Goal: Communication & Community: Connect with others

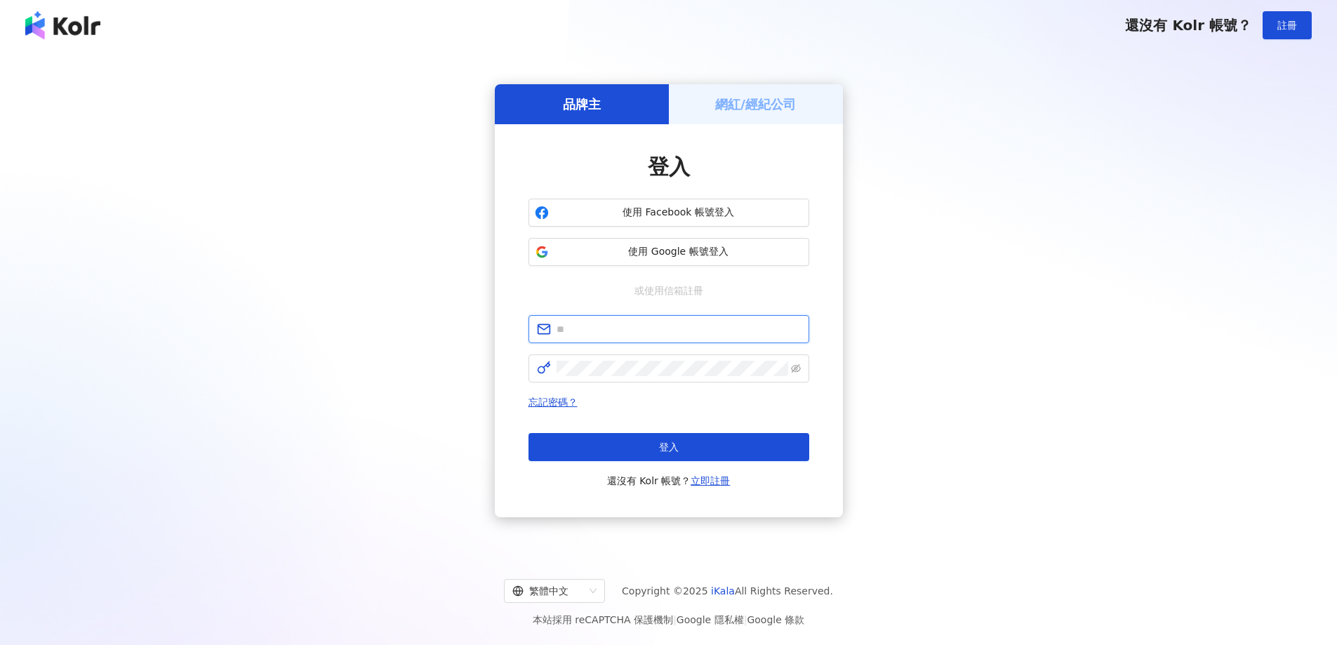
drag, startPoint x: 0, startPoint y: 0, endPoint x: 596, endPoint y: 338, distance: 685.3
click at [594, 333] on input "text" at bounding box center [678, 328] width 244 height 15
type input "**********"
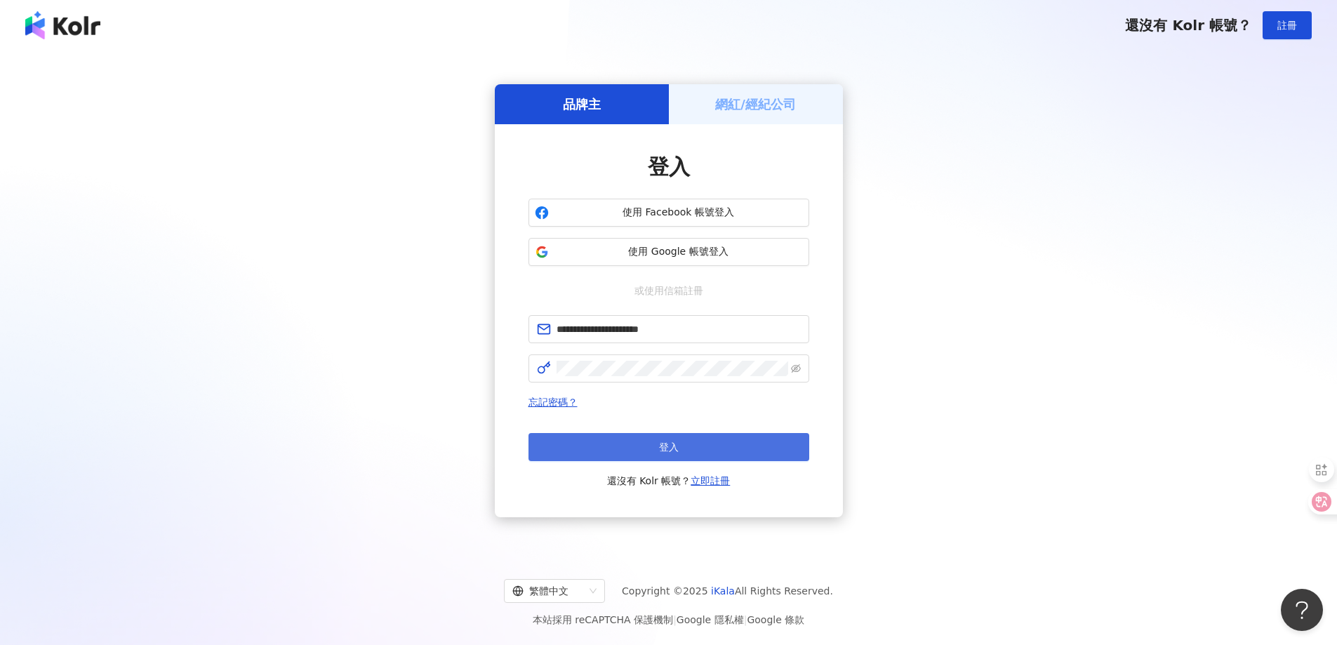
click at [624, 448] on button "登入" at bounding box center [668, 447] width 281 height 28
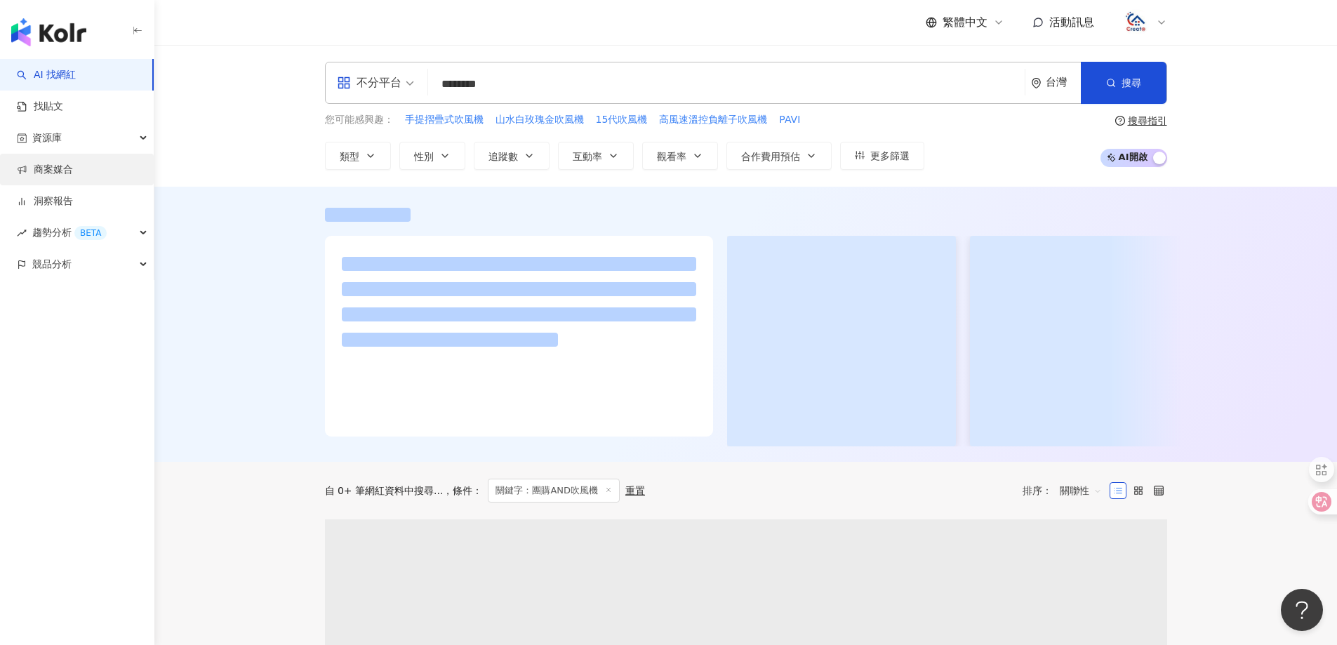
click at [63, 175] on link "商案媒合" at bounding box center [45, 170] width 56 height 14
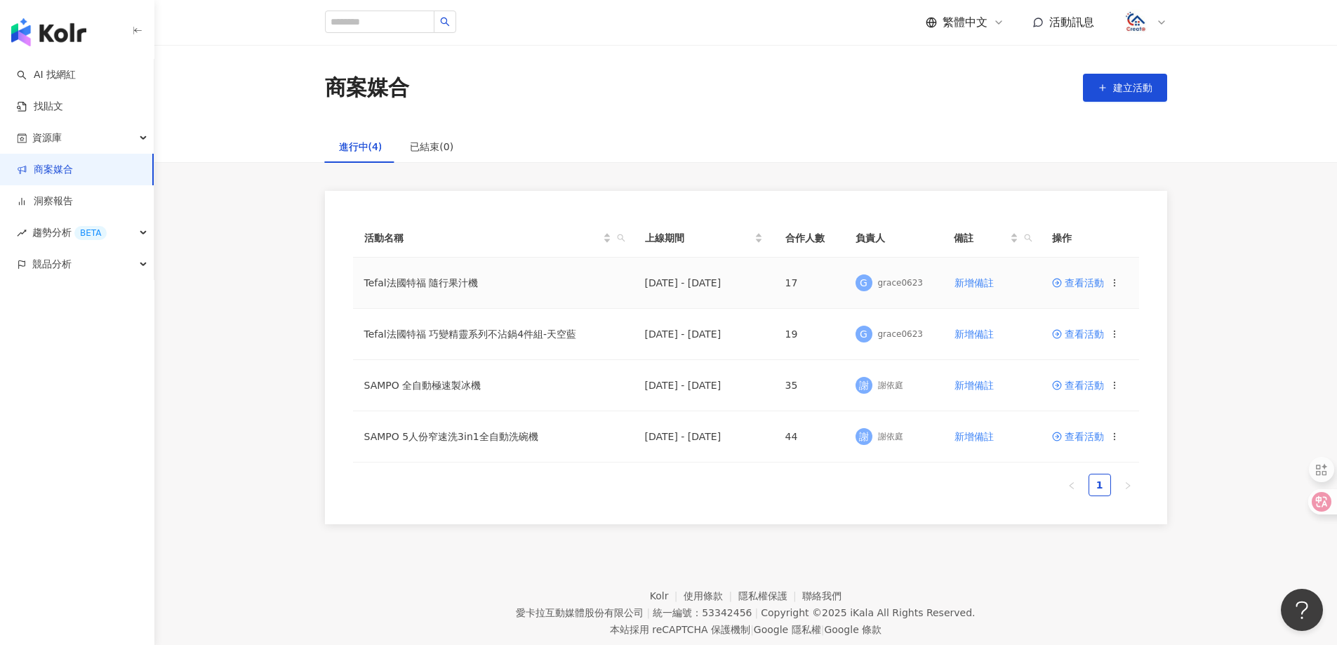
click at [1097, 279] on span "查看活動" at bounding box center [1078, 283] width 52 height 10
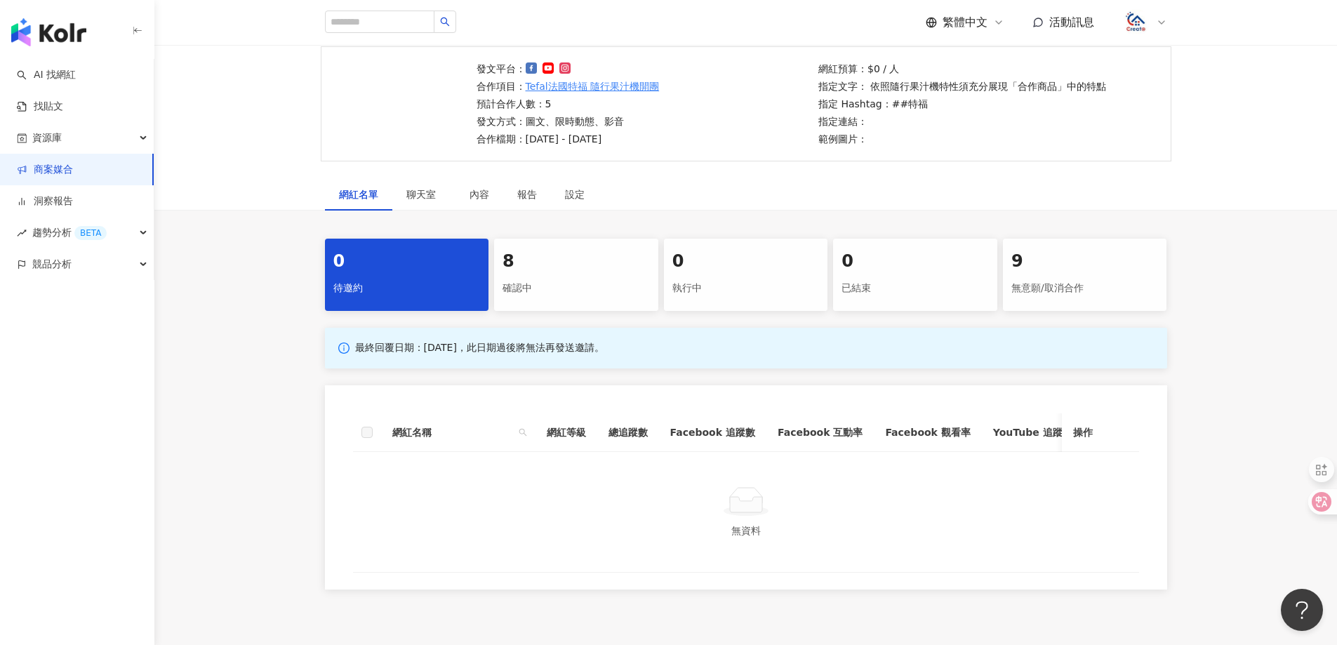
scroll to position [223, 0]
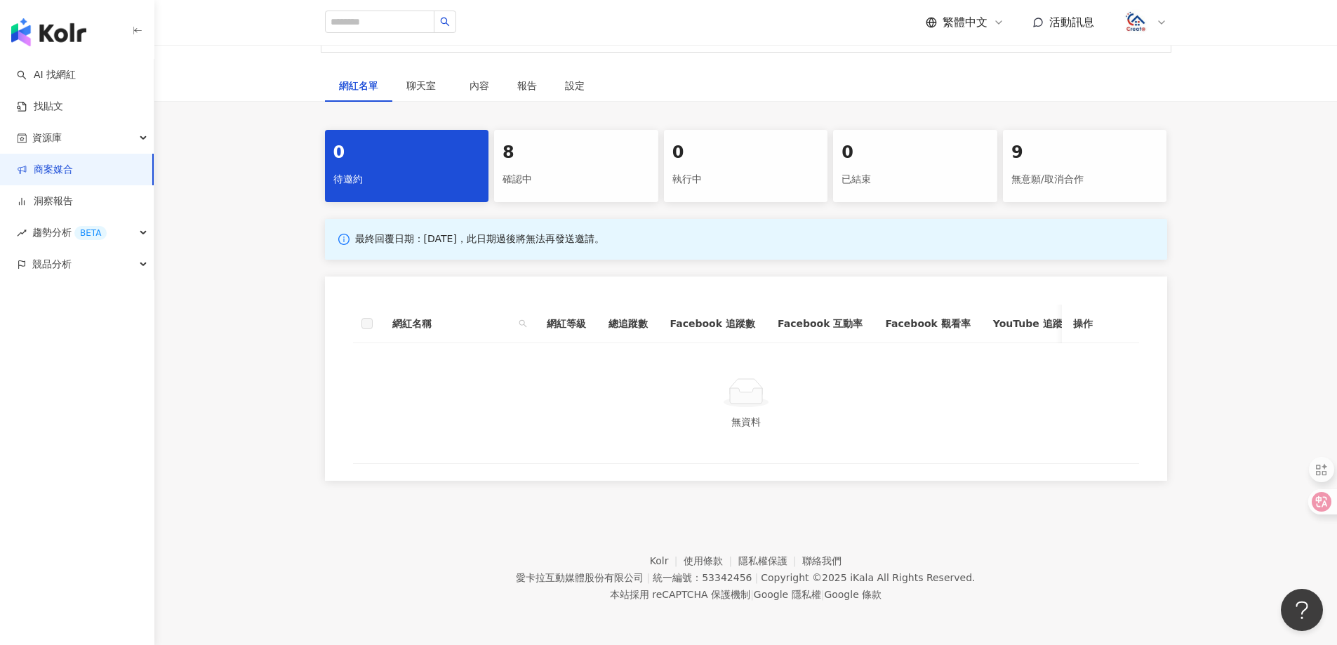
click at [580, 141] on div "8" at bounding box center [575, 153] width 147 height 24
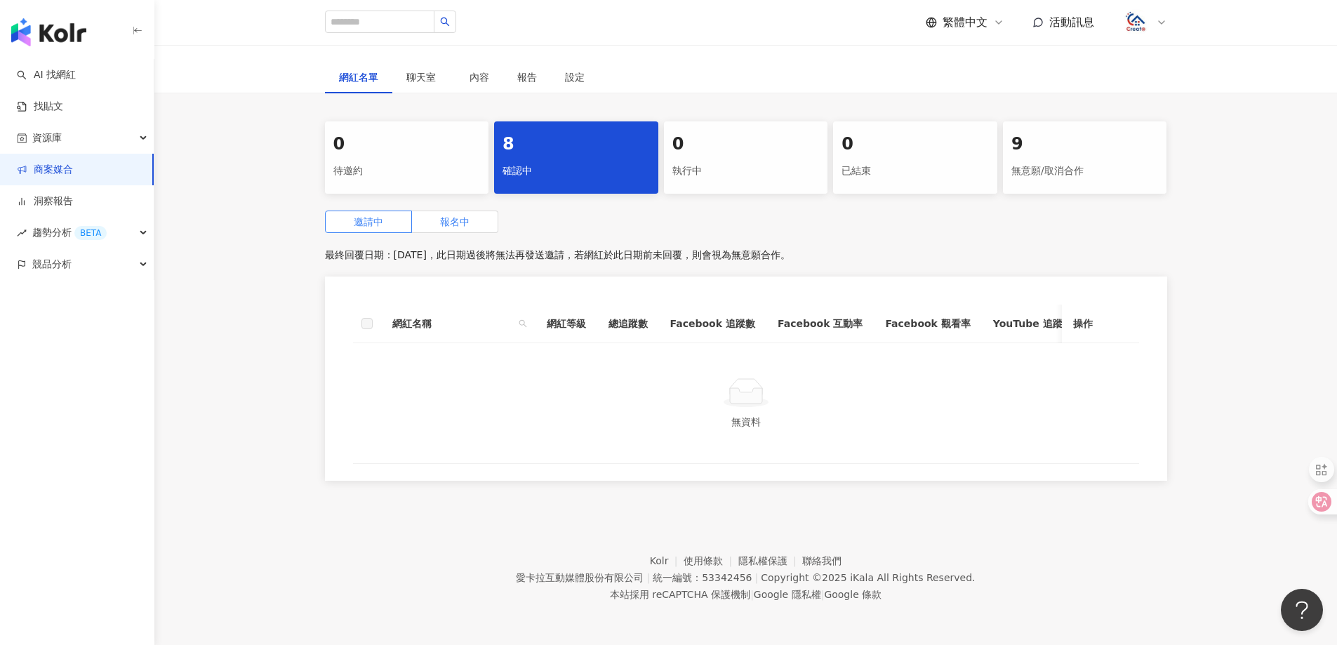
click at [454, 229] on label "報名中" at bounding box center [455, 222] width 86 height 22
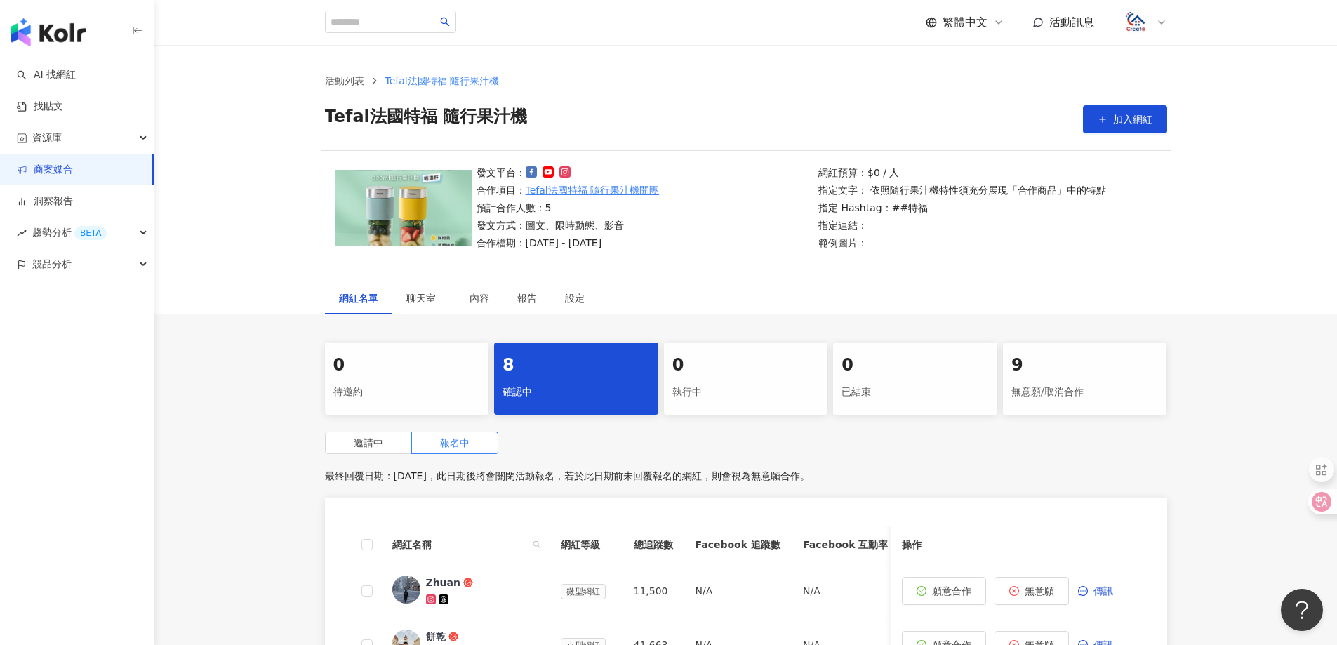
click at [70, 167] on link "商案媒合" at bounding box center [45, 170] width 56 height 14
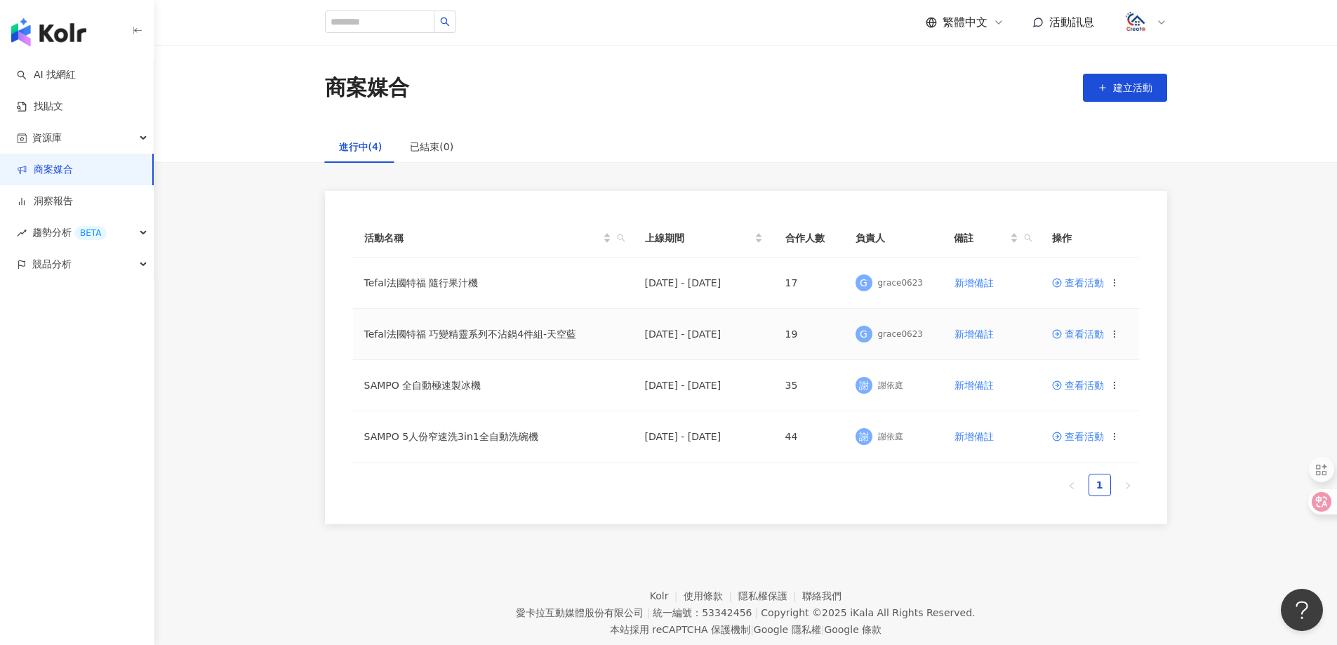
click at [1097, 337] on span "查看活動" at bounding box center [1078, 334] width 52 height 10
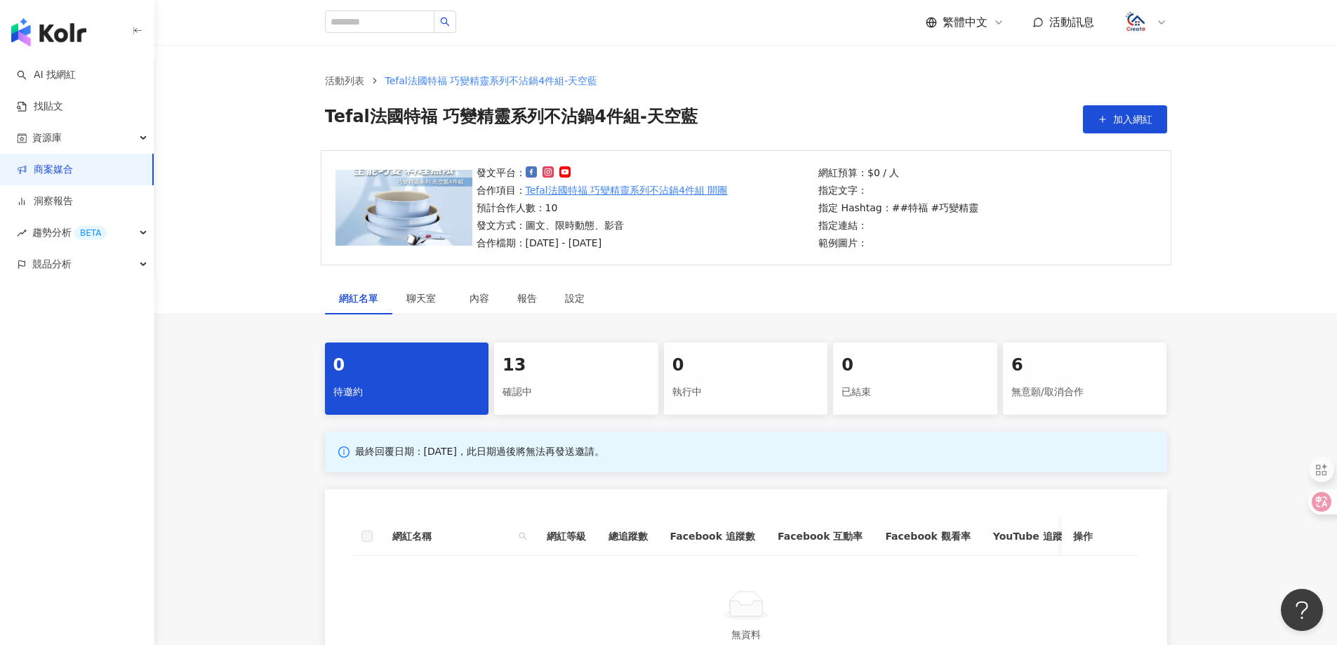
click at [573, 402] on div "確認中" at bounding box center [575, 392] width 147 height 24
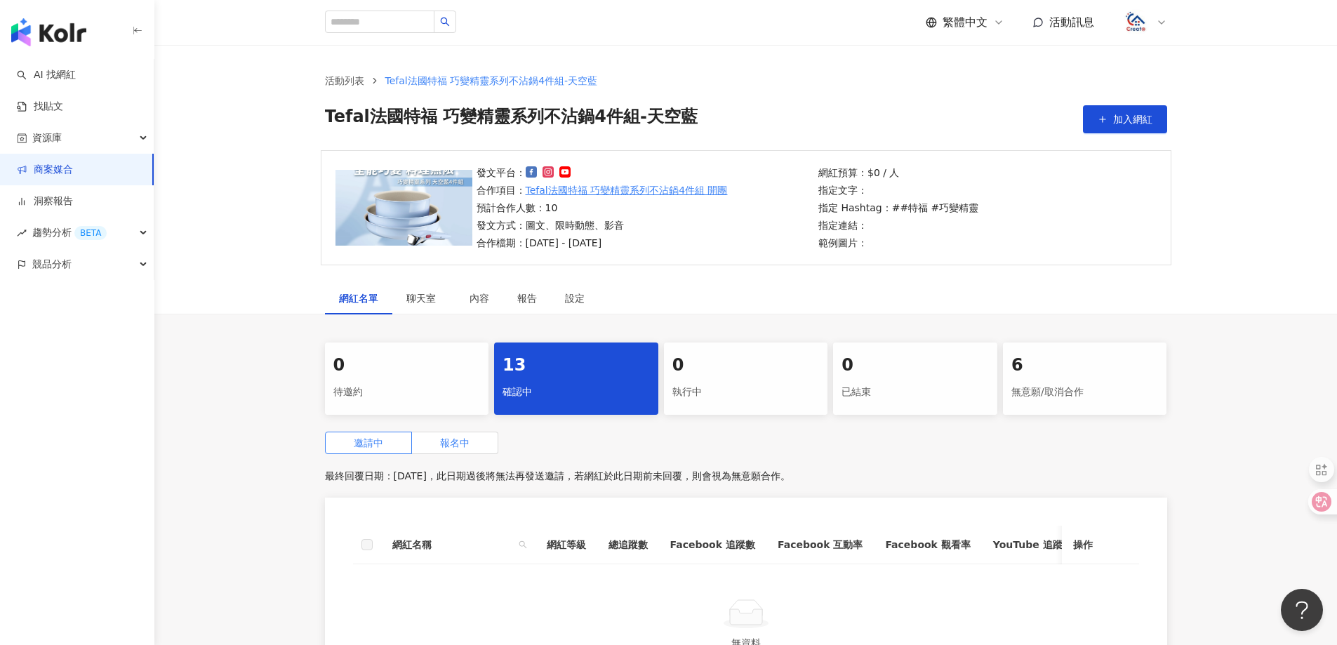
click at [479, 445] on label "報名中" at bounding box center [455, 443] width 86 height 22
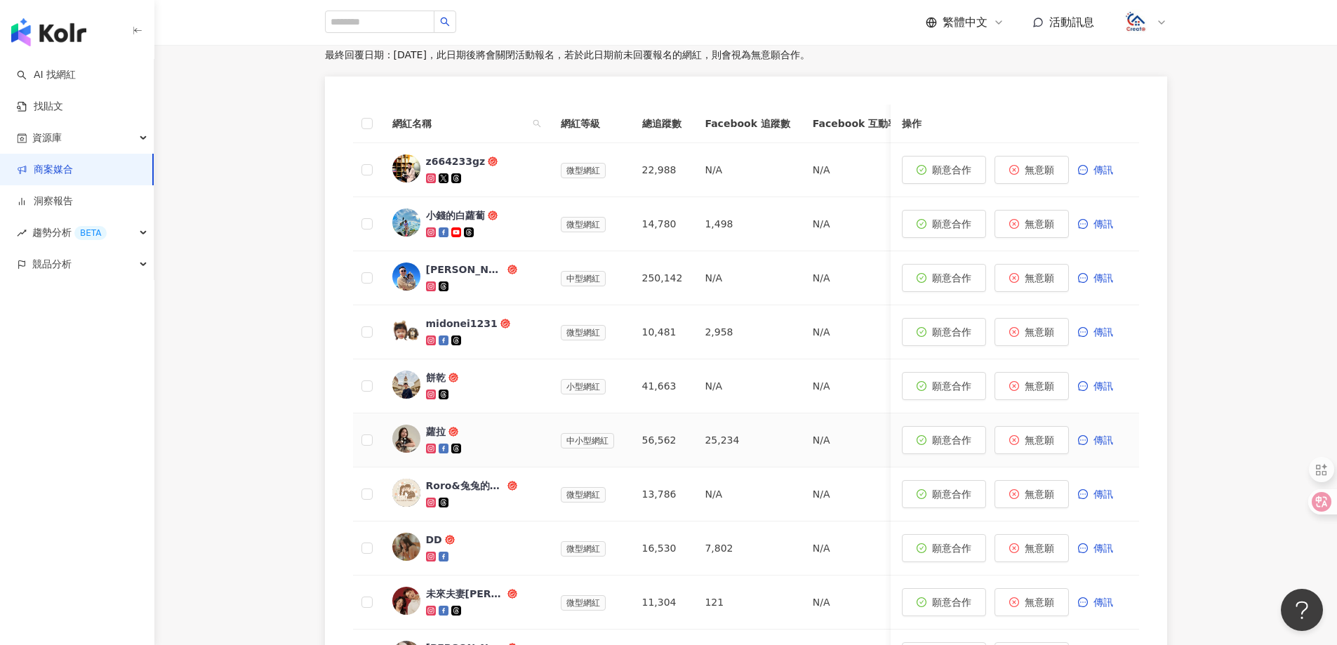
scroll to position [351, 0]
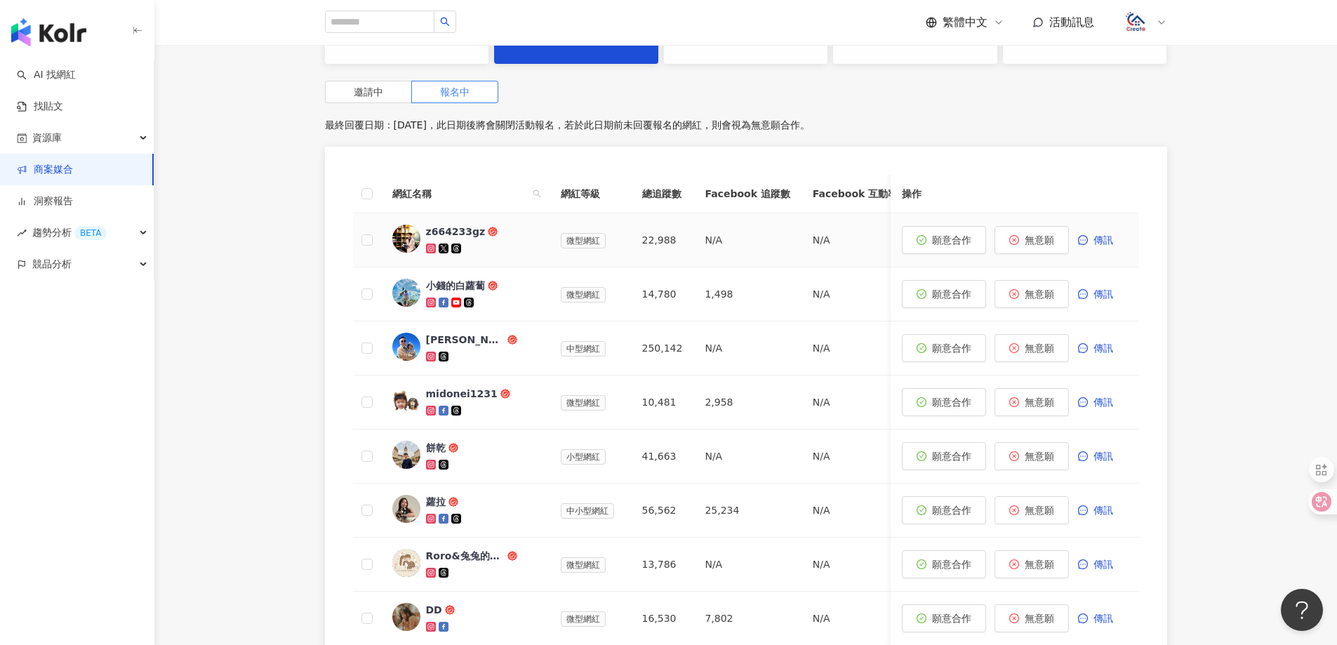
click at [449, 231] on div "z664233gz" at bounding box center [456, 232] width 60 height 14
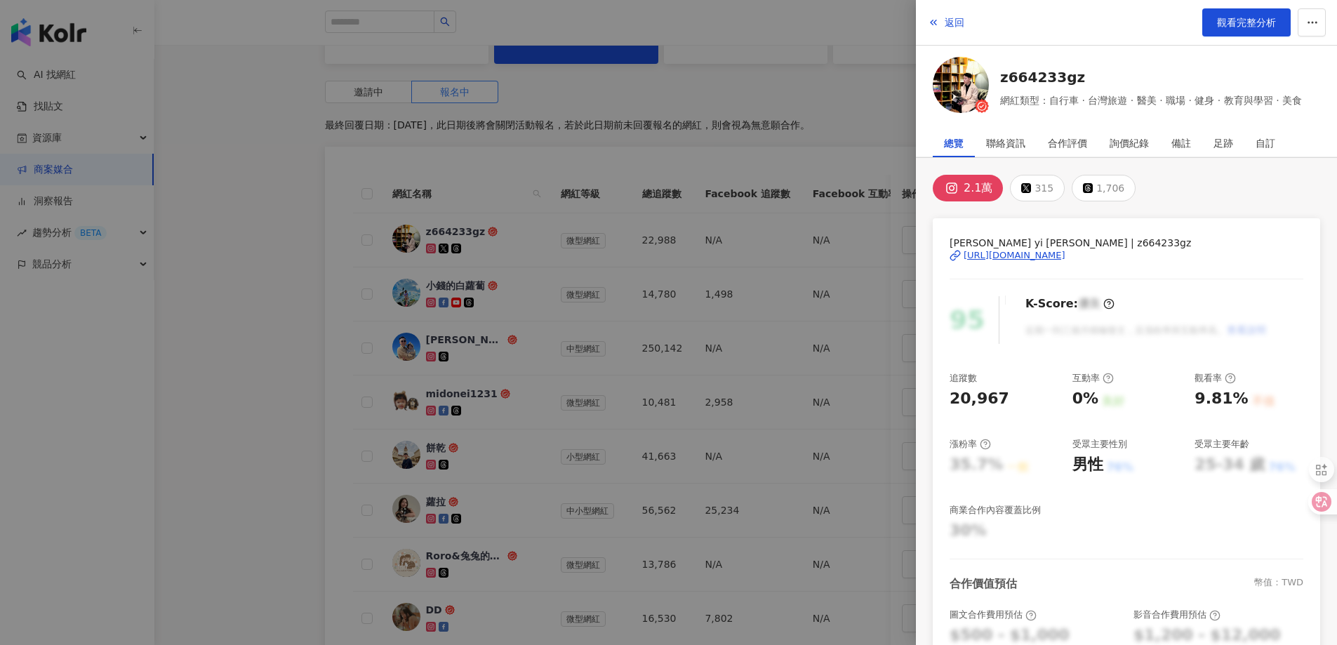
click at [1060, 251] on div "[URL][DOMAIN_NAME]" at bounding box center [1014, 255] width 102 height 13
click at [954, 22] on span "返回" at bounding box center [954, 22] width 20 height 11
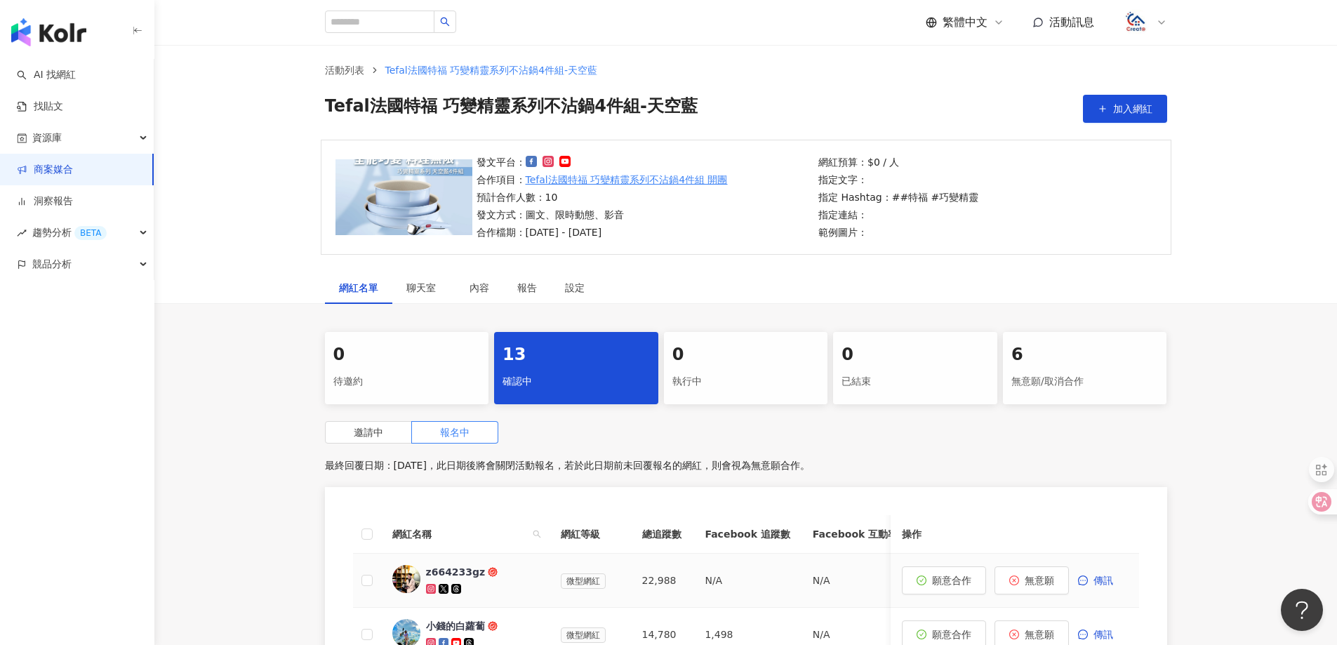
scroll to position [0, 0]
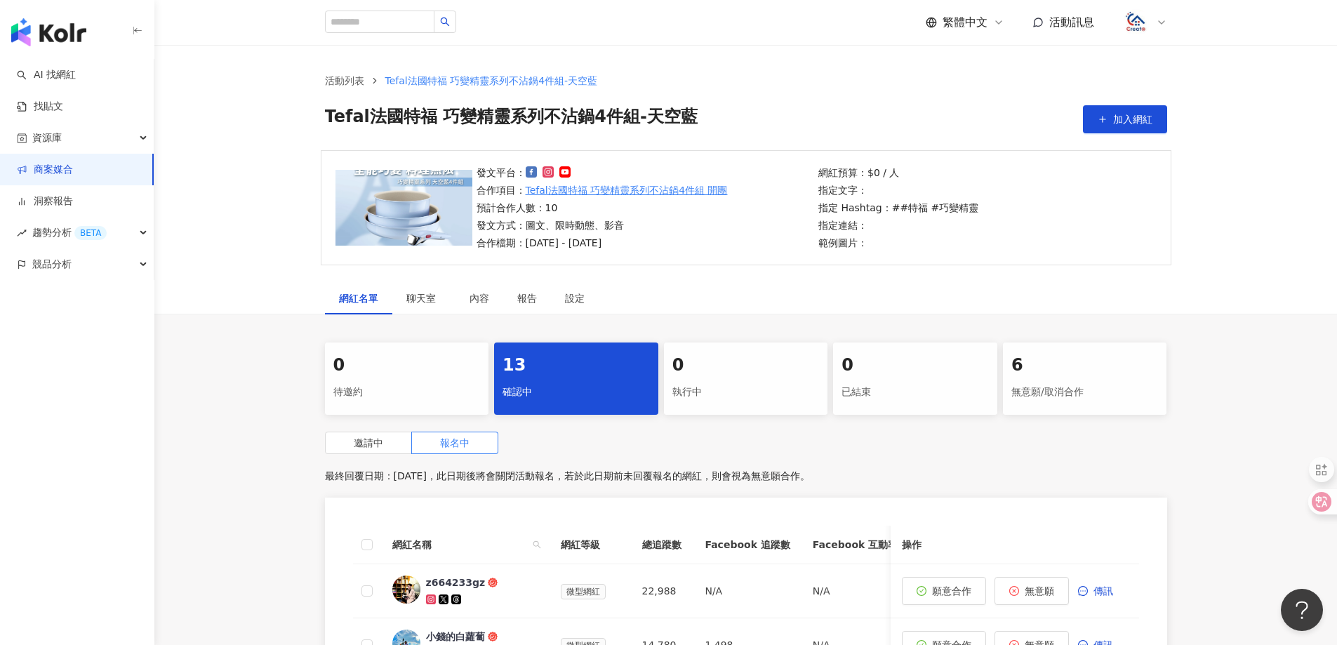
click at [1072, 16] on span "活動訊息" at bounding box center [1071, 21] width 45 height 13
click at [869, 69] on div "活動列表 Tefal法國特福 巧變精靈系列不沾鍋4件組-天空藍 Tefal法國特福 巧變精靈系列不沾鍋4件組-天空藍 加入網紅" at bounding box center [745, 97] width 1182 height 105
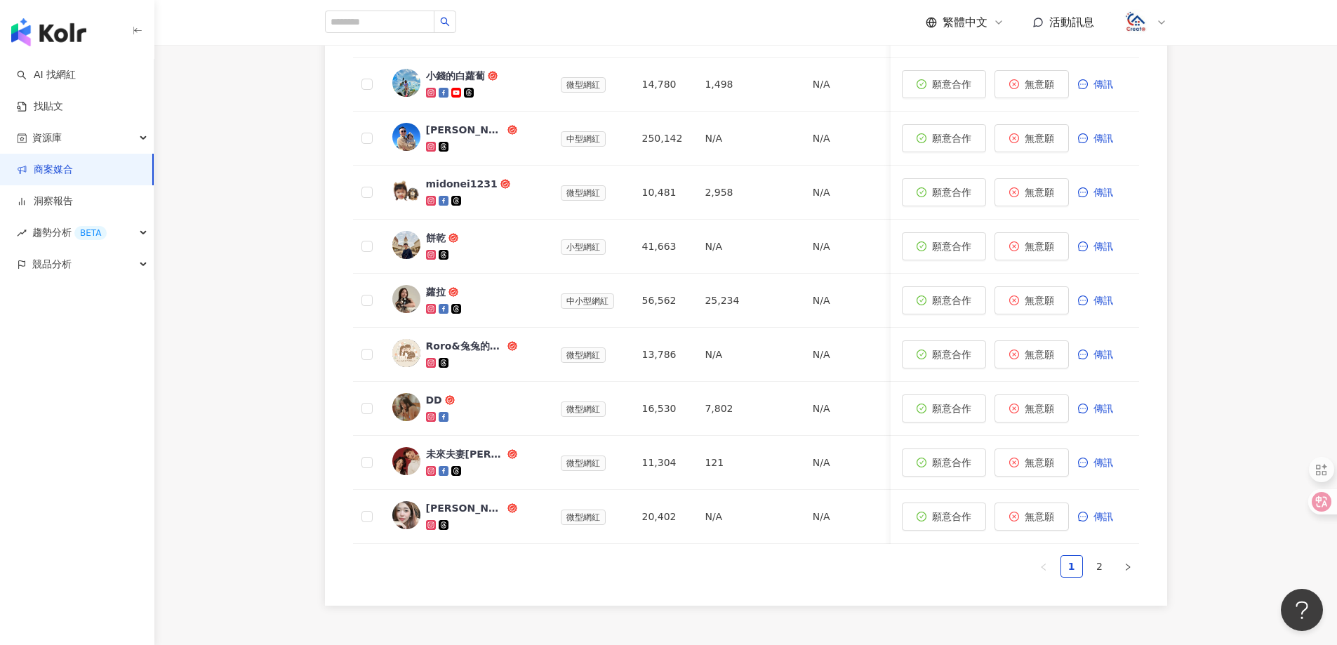
scroll to position [415, 0]
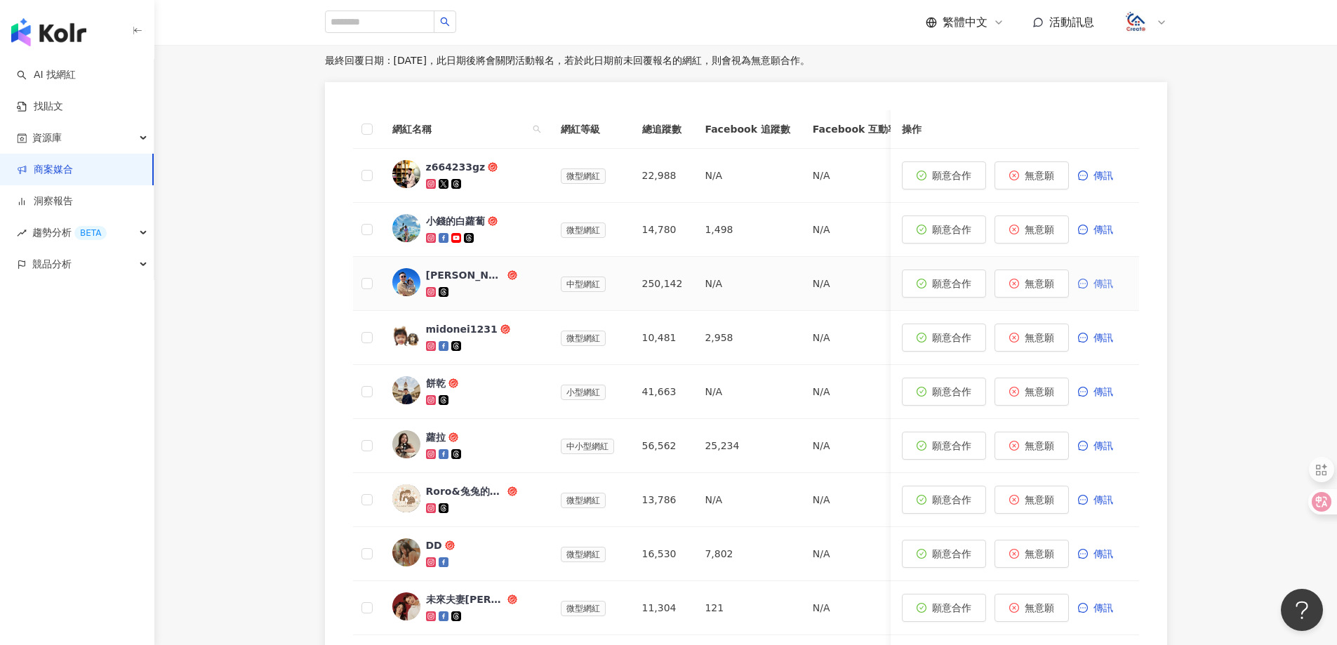
click at [1094, 286] on span "傳訊" at bounding box center [1103, 283] width 20 height 11
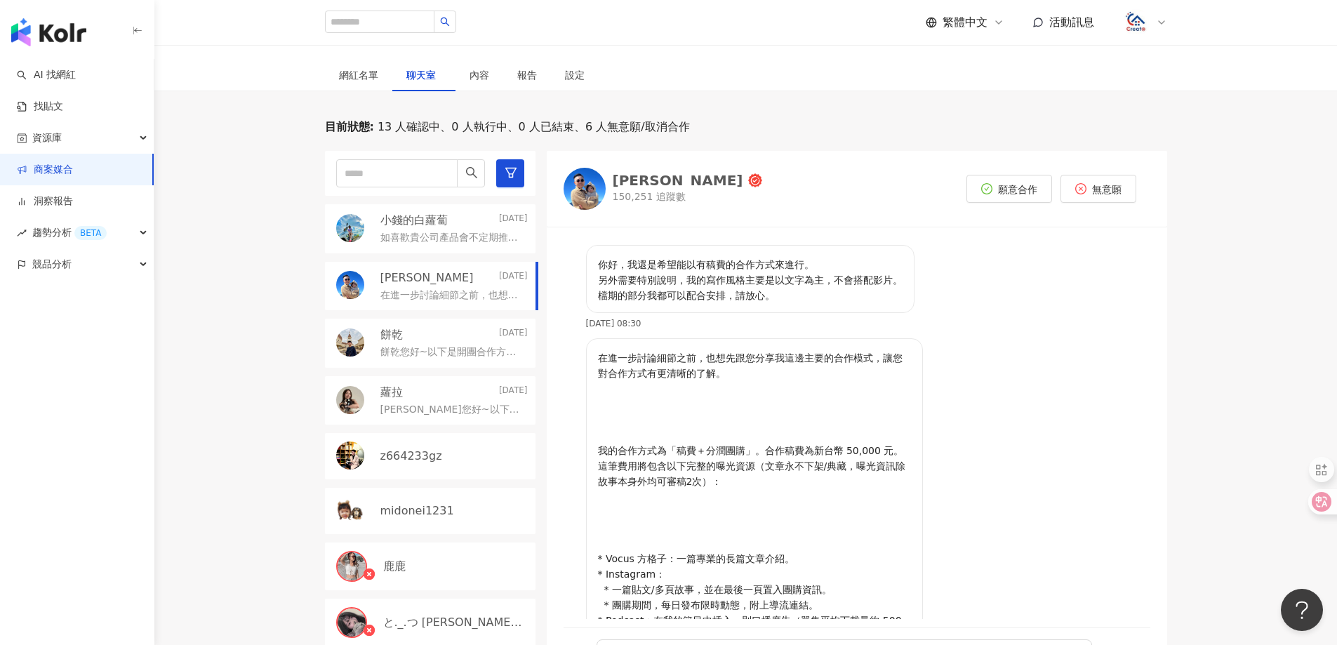
scroll to position [312, 0]
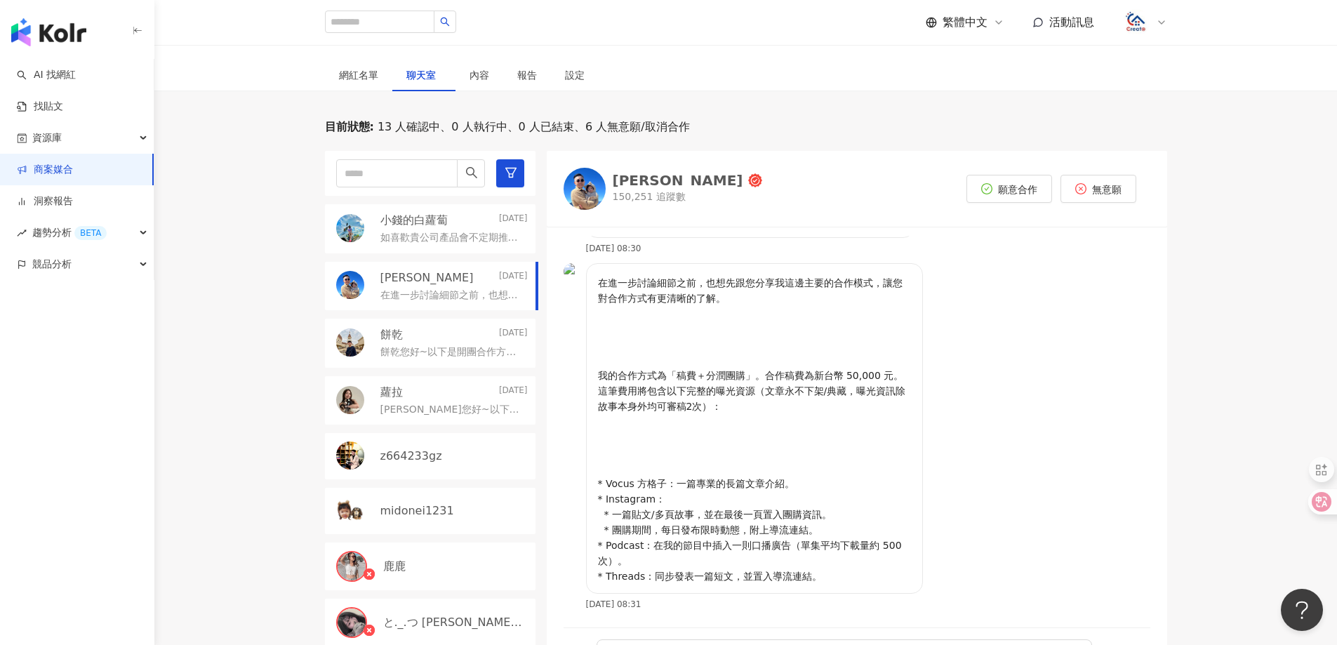
click at [464, 274] on div "[PERSON_NAME][DATE]" at bounding box center [453, 277] width 147 height 15
click at [465, 242] on p "如喜歡貴公司產品會不定期推廣😊 開團合作細節可已詳談 多平台同時發佈有優惠，可以訊息詢問~ 經營平台 [URL][DOMAIN_NAME] 期待與您合作 以上…" at bounding box center [451, 238] width 142 height 14
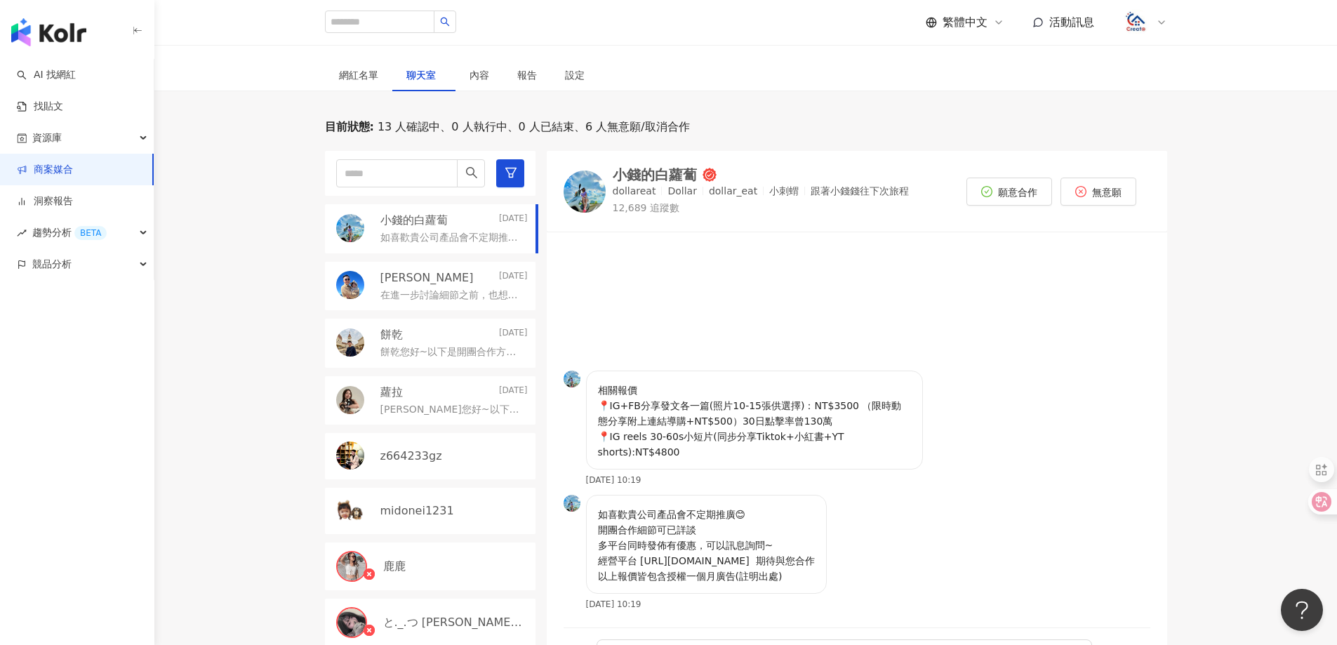
scroll to position [293, 0]
